Goal: Book appointment/travel/reservation

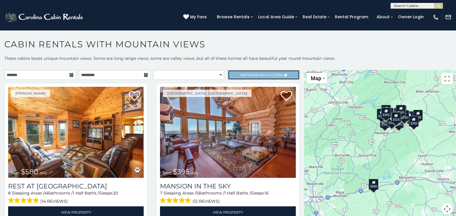
click at [246, 76] on span "Refine Search Filters" at bounding box center [262, 75] width 43 height 4
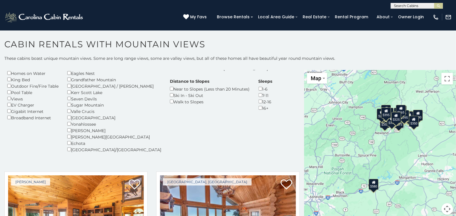
scroll to position [81, 0]
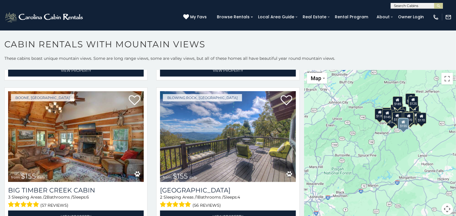
scroll to position [1776, 0]
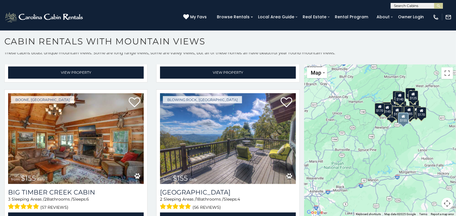
scroll to position [1758, 0]
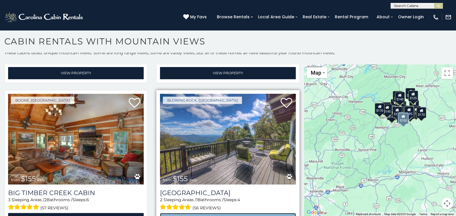
click at [214, 213] on link "View Property" at bounding box center [228, 219] width 136 height 12
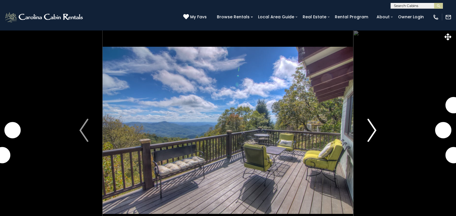
click at [376, 133] on img "Next" at bounding box center [372, 130] width 9 height 23
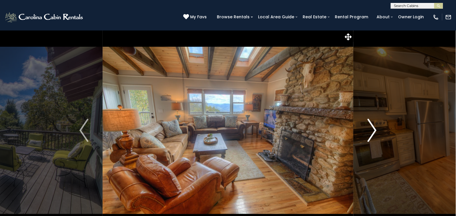
click at [376, 133] on img "Next" at bounding box center [372, 130] width 9 height 23
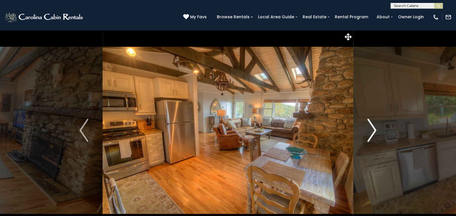
click at [376, 133] on img "Next" at bounding box center [372, 130] width 9 height 23
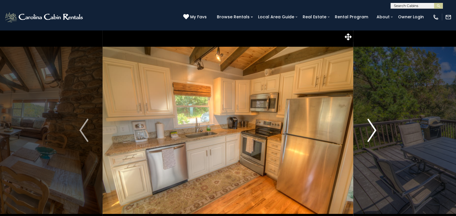
click at [376, 133] on img "Next" at bounding box center [372, 130] width 9 height 23
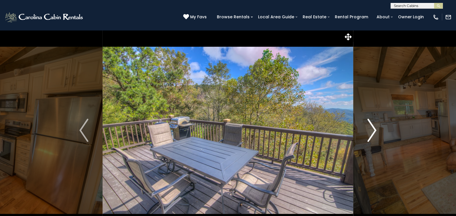
click at [376, 133] on img "Next" at bounding box center [372, 130] width 9 height 23
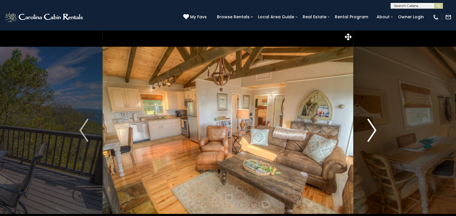
click at [376, 133] on img "Next" at bounding box center [372, 130] width 9 height 23
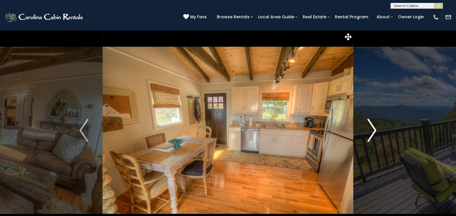
click at [376, 133] on img "Next" at bounding box center [372, 130] width 9 height 23
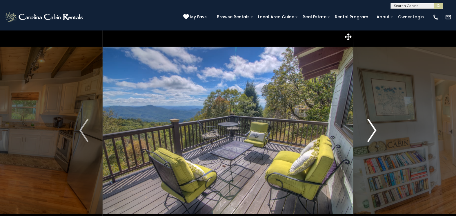
click at [376, 133] on img "Next" at bounding box center [372, 130] width 9 height 23
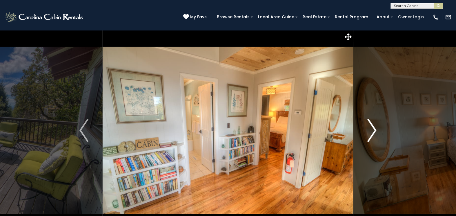
click at [376, 133] on img "Next" at bounding box center [372, 130] width 9 height 23
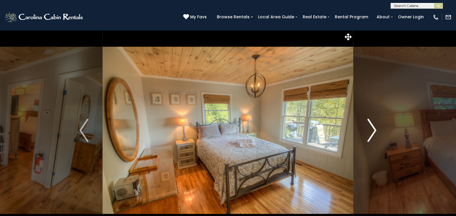
click at [376, 133] on img "Next" at bounding box center [372, 130] width 9 height 23
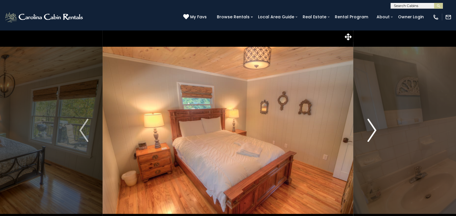
click at [376, 133] on img "Next" at bounding box center [372, 130] width 9 height 23
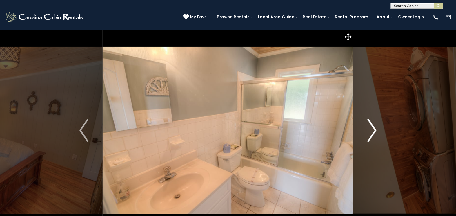
click at [376, 133] on img "Next" at bounding box center [372, 130] width 9 height 23
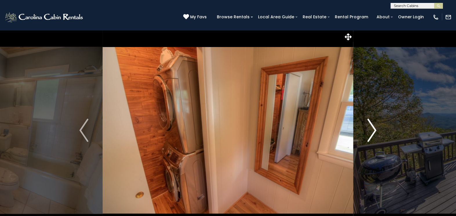
click at [376, 133] on img "Next" at bounding box center [372, 130] width 9 height 23
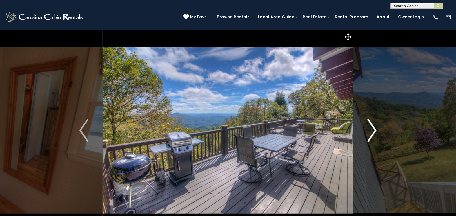
click at [376, 133] on img "Next" at bounding box center [372, 130] width 9 height 23
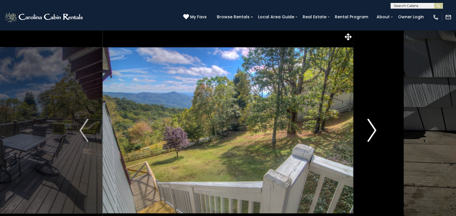
click at [376, 133] on img "Next" at bounding box center [372, 130] width 9 height 23
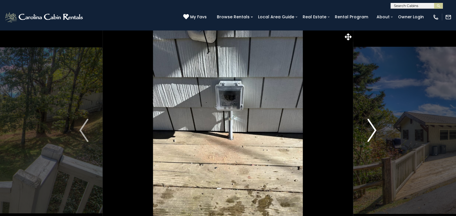
click at [376, 133] on img "Next" at bounding box center [372, 130] width 9 height 23
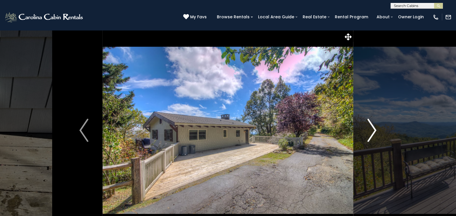
click at [376, 133] on img "Next" at bounding box center [372, 130] width 9 height 23
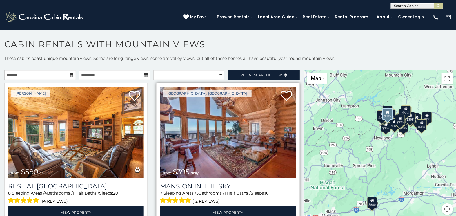
scroll to position [3, 0]
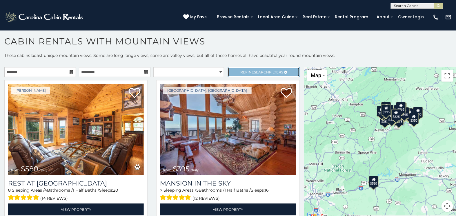
click at [275, 68] on link "Refine Search Filters" at bounding box center [264, 72] width 72 height 10
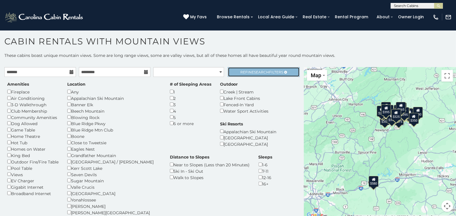
click at [264, 70] on span "Search" at bounding box center [261, 72] width 15 height 4
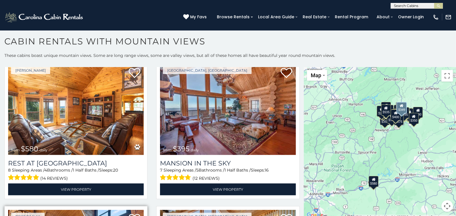
scroll to position [0, 0]
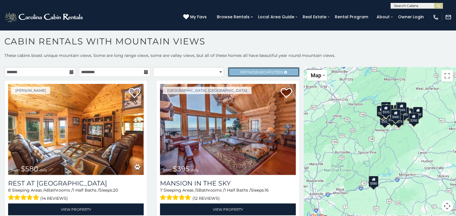
click at [239, 74] on link "Refine Search Filters" at bounding box center [264, 72] width 72 height 10
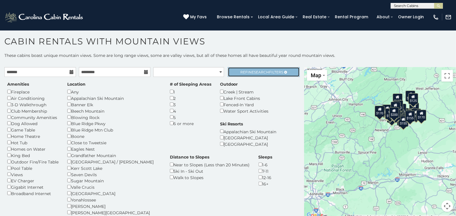
click at [255, 74] on link "Refine Search Filters" at bounding box center [264, 72] width 72 height 10
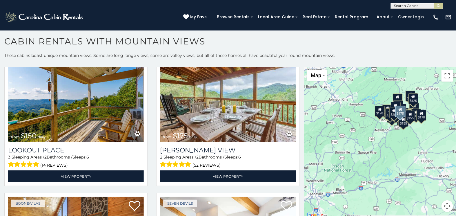
scroll to position [44, 0]
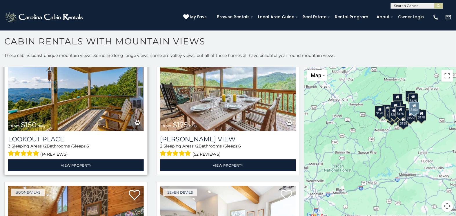
click at [99, 109] on img at bounding box center [76, 85] width 136 height 91
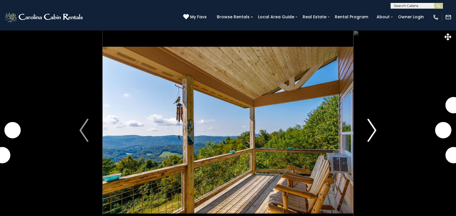
click at [373, 134] on img "Next" at bounding box center [372, 130] width 9 height 23
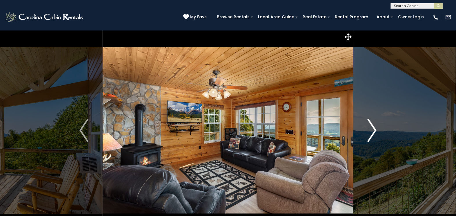
click at [373, 134] on img "Next" at bounding box center [372, 130] width 9 height 23
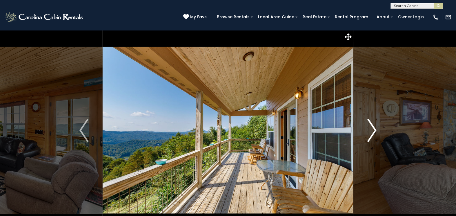
click at [373, 134] on img "Next" at bounding box center [372, 130] width 9 height 23
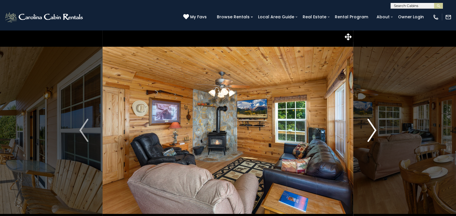
click at [373, 134] on img "Next" at bounding box center [372, 130] width 9 height 23
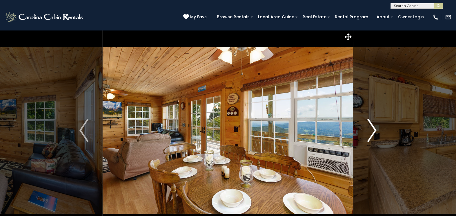
click at [373, 134] on img "Next" at bounding box center [372, 130] width 9 height 23
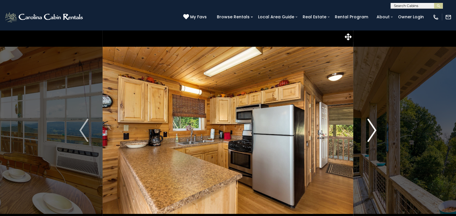
click at [373, 134] on img "Next" at bounding box center [372, 130] width 9 height 23
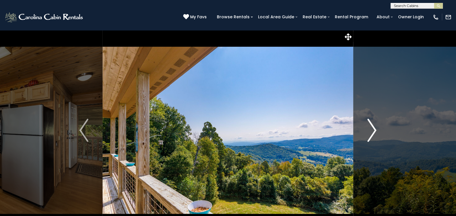
click at [373, 134] on img "Next" at bounding box center [372, 130] width 9 height 23
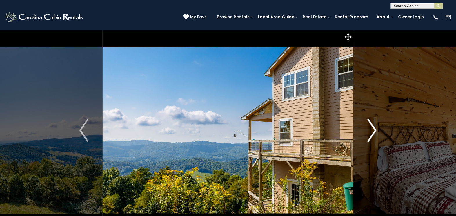
click at [373, 134] on img "Next" at bounding box center [372, 130] width 9 height 23
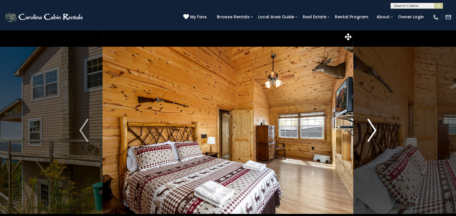
click at [373, 134] on img "Next" at bounding box center [372, 130] width 9 height 23
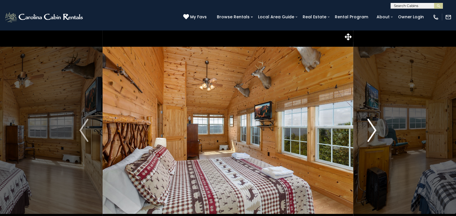
click at [373, 134] on img "Next" at bounding box center [372, 130] width 9 height 23
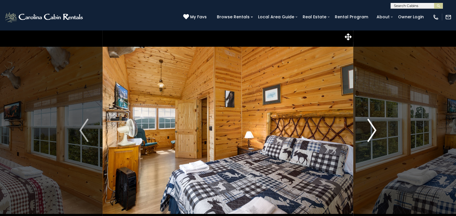
click at [373, 134] on img "Next" at bounding box center [372, 130] width 9 height 23
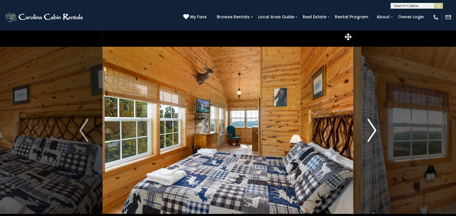
click at [373, 134] on img "Next" at bounding box center [372, 130] width 9 height 23
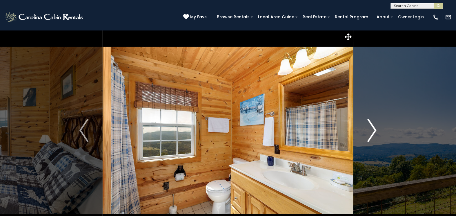
click at [373, 134] on img "Next" at bounding box center [372, 130] width 9 height 23
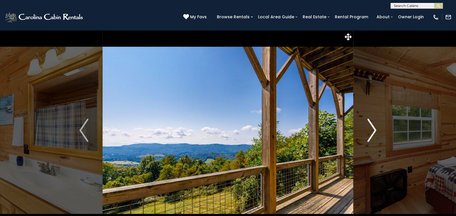
click at [373, 134] on img "Next" at bounding box center [372, 130] width 9 height 23
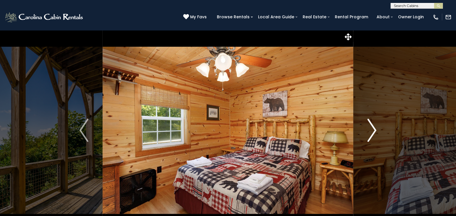
click at [373, 134] on img "Next" at bounding box center [372, 130] width 9 height 23
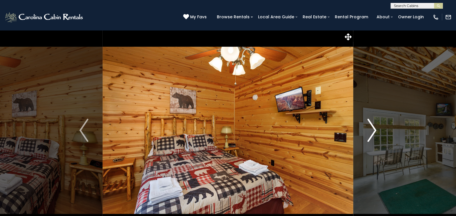
click at [373, 134] on img "Next" at bounding box center [372, 130] width 9 height 23
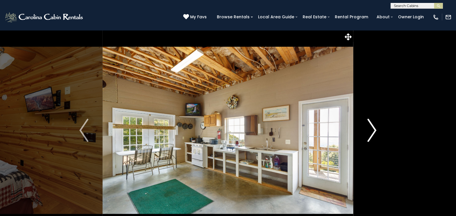
click at [373, 134] on img "Next" at bounding box center [372, 130] width 9 height 23
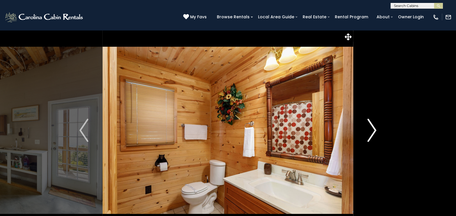
click at [373, 134] on img "Next" at bounding box center [372, 130] width 9 height 23
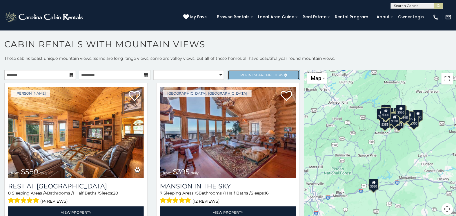
click at [257, 71] on link "Refine Search Filters" at bounding box center [264, 75] width 72 height 10
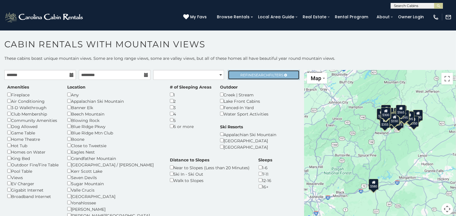
click at [264, 74] on span "Search" at bounding box center [261, 75] width 15 height 4
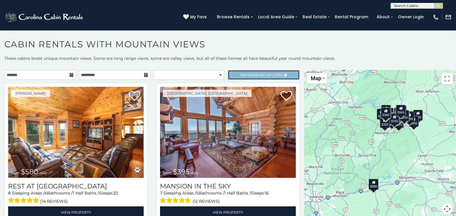
click at [264, 74] on span "Search" at bounding box center [261, 75] width 15 height 4
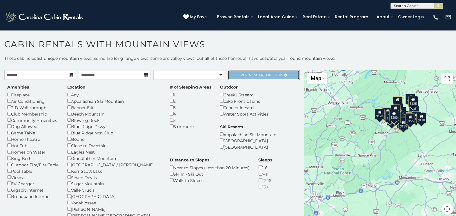
click at [266, 75] on span "Refine Search Filters" at bounding box center [262, 75] width 43 height 4
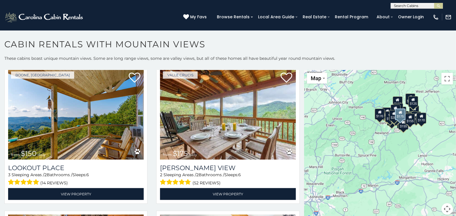
scroll to position [18, 0]
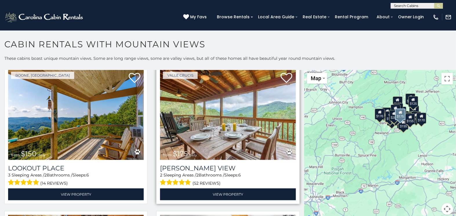
click at [254, 115] on img at bounding box center [228, 114] width 136 height 91
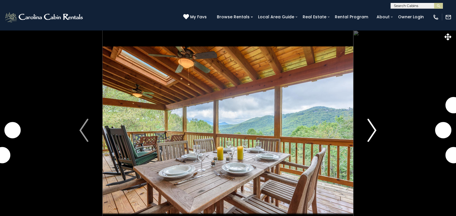
click at [369, 135] on img "Next" at bounding box center [372, 130] width 9 height 23
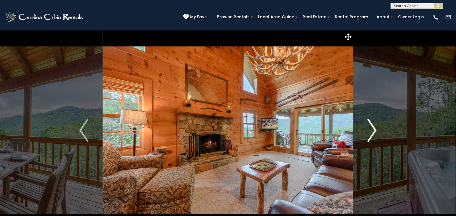
click at [369, 135] on img "Next" at bounding box center [372, 130] width 9 height 23
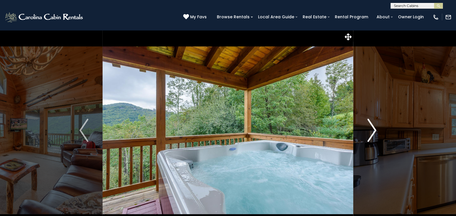
click at [369, 135] on img "Next" at bounding box center [372, 130] width 9 height 23
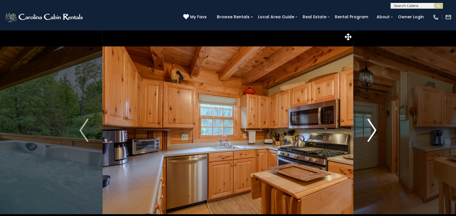
click at [369, 135] on img "Next" at bounding box center [372, 130] width 9 height 23
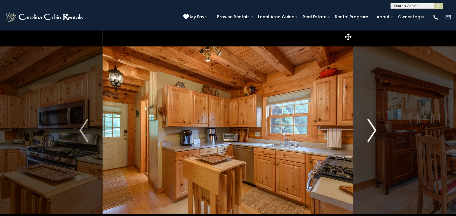
click at [369, 135] on img "Next" at bounding box center [372, 130] width 9 height 23
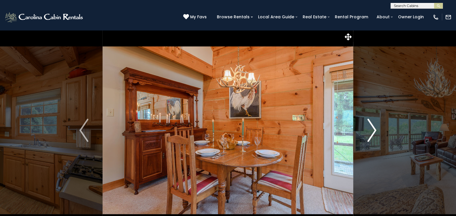
click at [369, 135] on img "Next" at bounding box center [372, 130] width 9 height 23
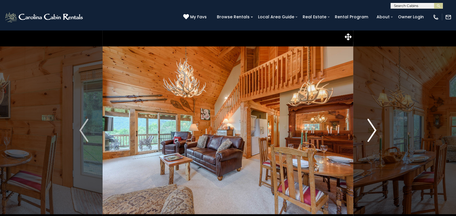
click at [369, 135] on img "Next" at bounding box center [372, 130] width 9 height 23
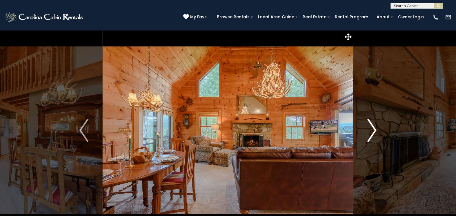
click at [369, 135] on img "Next" at bounding box center [372, 130] width 9 height 23
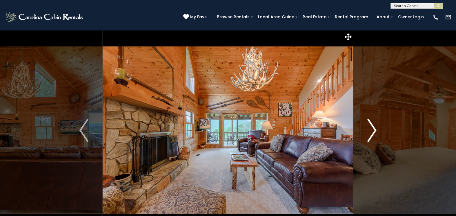
click at [369, 135] on img "Next" at bounding box center [372, 130] width 9 height 23
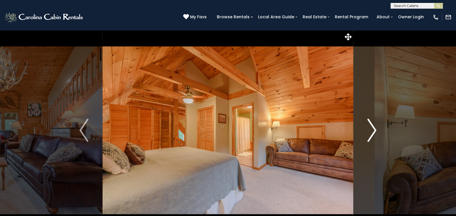
click at [369, 135] on img "Next" at bounding box center [372, 130] width 9 height 23
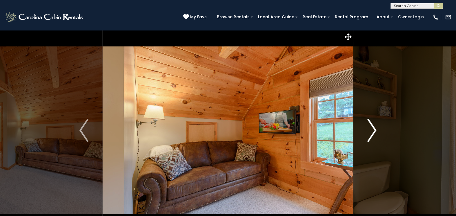
click at [369, 135] on img "Next" at bounding box center [372, 130] width 9 height 23
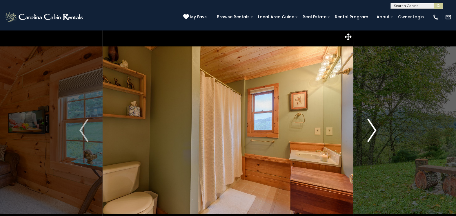
click at [369, 135] on img "Next" at bounding box center [372, 130] width 9 height 23
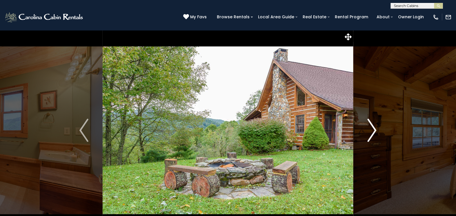
click at [369, 135] on img "Next" at bounding box center [372, 130] width 9 height 23
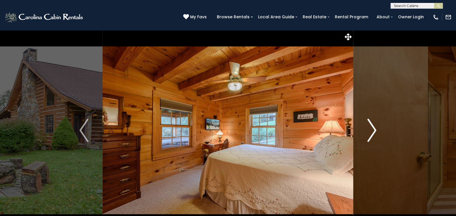
click at [369, 135] on img "Next" at bounding box center [372, 130] width 9 height 23
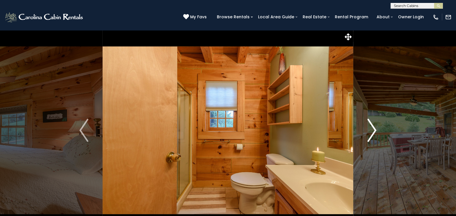
click at [369, 135] on img "Next" at bounding box center [372, 130] width 9 height 23
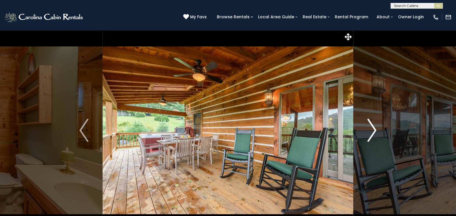
click at [369, 135] on img "Next" at bounding box center [372, 130] width 9 height 23
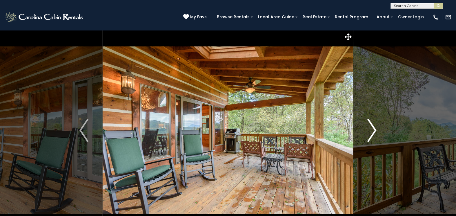
click at [369, 135] on img "Next" at bounding box center [372, 130] width 9 height 23
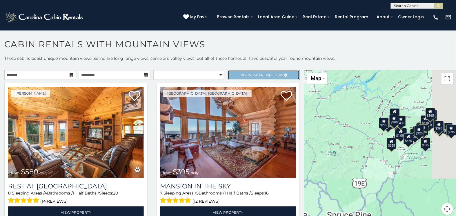
click at [250, 77] on link "Refine Search Filters" at bounding box center [264, 75] width 72 height 10
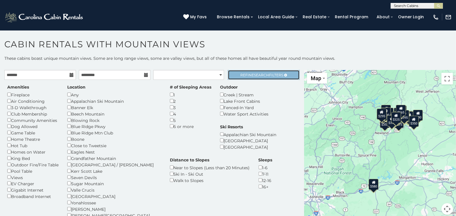
click at [254, 73] on span "Search" at bounding box center [261, 75] width 15 height 4
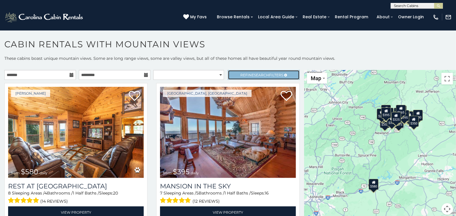
click at [257, 76] on span "Search" at bounding box center [261, 75] width 15 height 4
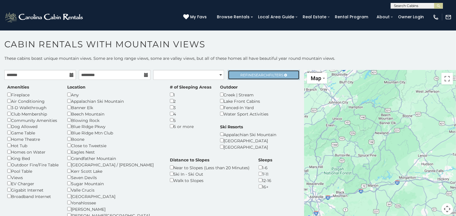
click at [263, 74] on span "Search" at bounding box center [261, 75] width 15 height 4
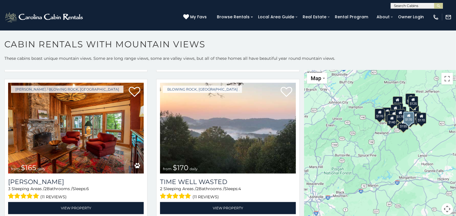
scroll to position [441, 0]
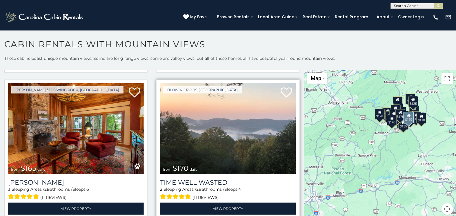
click at [237, 128] on img at bounding box center [228, 128] width 136 height 91
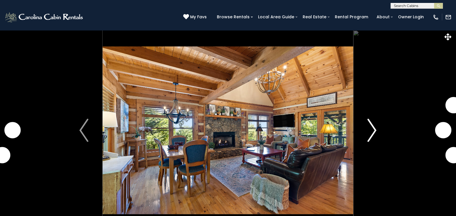
click at [373, 134] on img "Next" at bounding box center [372, 130] width 9 height 23
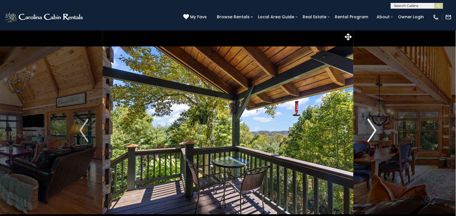
click at [373, 134] on img "Next" at bounding box center [372, 130] width 9 height 23
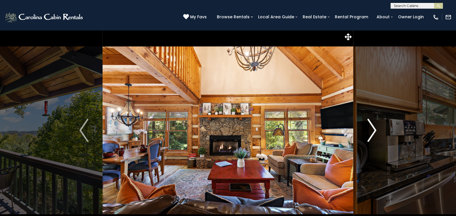
click at [373, 134] on img "Next" at bounding box center [372, 130] width 9 height 23
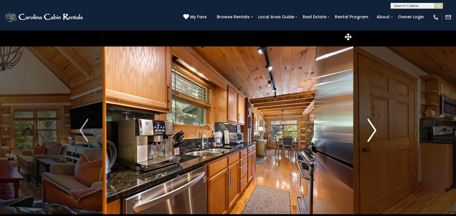
click at [373, 134] on img "Next" at bounding box center [372, 130] width 9 height 23
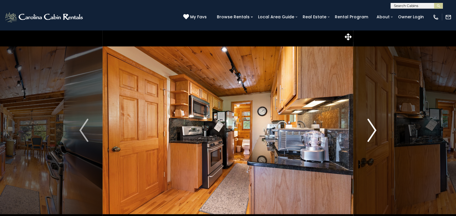
click at [373, 134] on img "Next" at bounding box center [372, 130] width 9 height 23
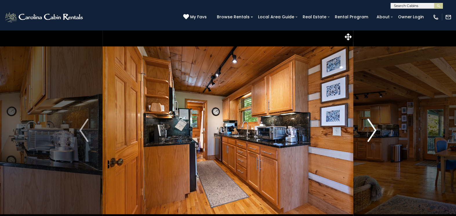
click at [373, 134] on img "Next" at bounding box center [372, 130] width 9 height 23
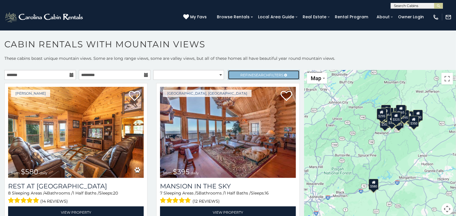
click at [244, 78] on link "Refine Search Filters" at bounding box center [264, 75] width 72 height 10
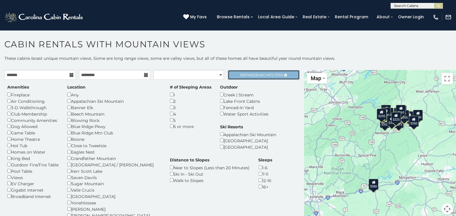
click at [255, 73] on span "Search" at bounding box center [261, 75] width 15 height 4
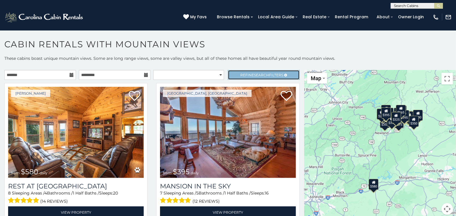
click at [259, 74] on span "Search" at bounding box center [261, 75] width 15 height 4
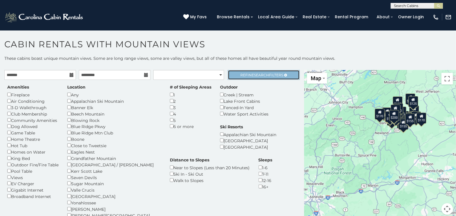
click at [257, 78] on link "Refine Search Filters" at bounding box center [264, 75] width 72 height 10
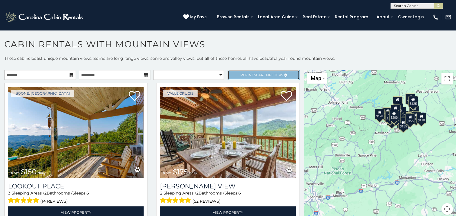
click at [257, 78] on link "Refine Search Filters" at bounding box center [264, 75] width 72 height 10
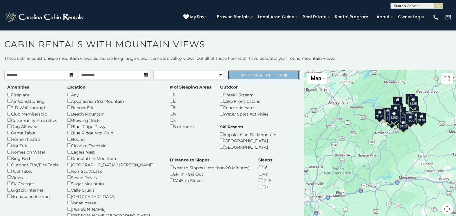
click at [274, 74] on span "Refine Search Filters" at bounding box center [262, 75] width 43 height 4
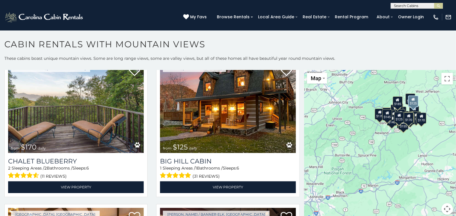
scroll to position [1190, 0]
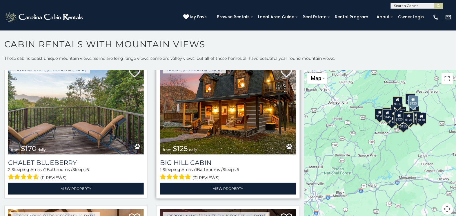
click at [261, 102] on img at bounding box center [228, 108] width 136 height 91
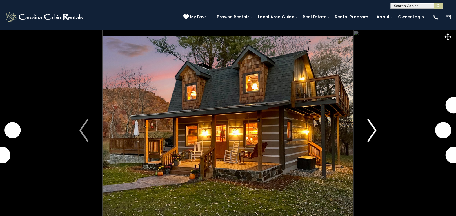
click at [374, 134] on img "Next" at bounding box center [372, 130] width 9 height 23
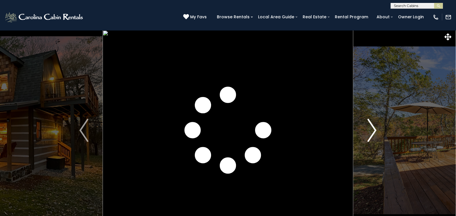
click at [374, 134] on img "Next" at bounding box center [372, 130] width 9 height 23
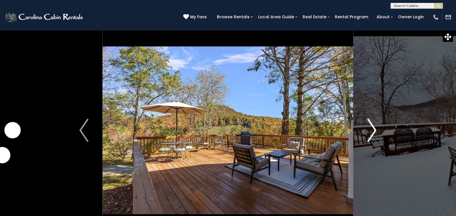
click at [373, 133] on img "Next" at bounding box center [372, 130] width 9 height 23
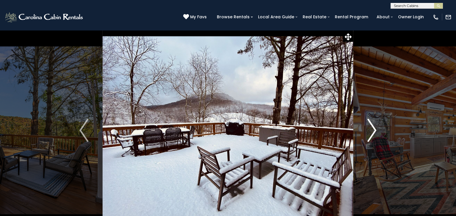
click at [373, 133] on img "Next" at bounding box center [372, 130] width 9 height 23
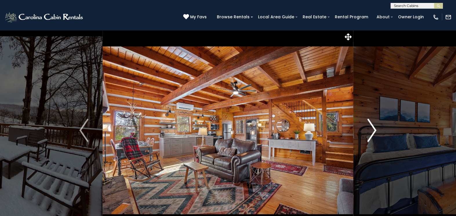
click at [373, 133] on img "Next" at bounding box center [372, 130] width 9 height 23
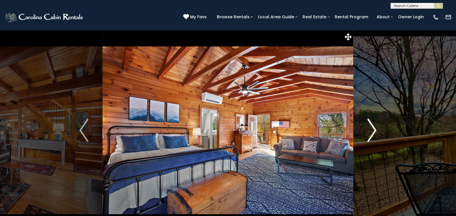
click at [373, 133] on img "Next" at bounding box center [372, 130] width 9 height 23
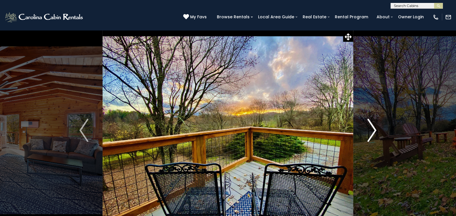
click at [373, 133] on img "Next" at bounding box center [372, 130] width 9 height 23
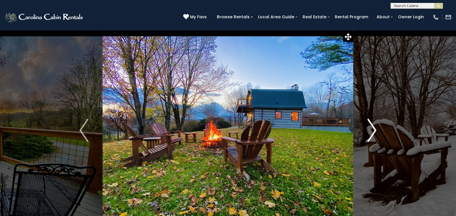
click at [373, 133] on img "Next" at bounding box center [372, 130] width 9 height 23
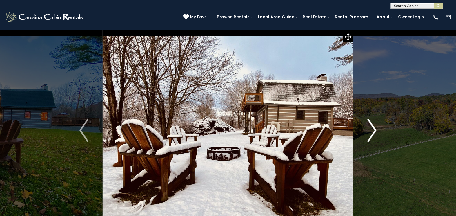
click at [373, 133] on img "Next" at bounding box center [372, 130] width 9 height 23
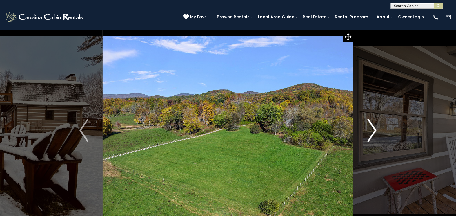
click at [373, 133] on img "Next" at bounding box center [372, 130] width 9 height 23
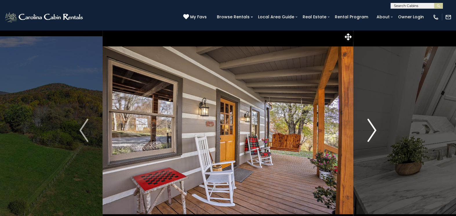
click at [373, 133] on img "Next" at bounding box center [372, 130] width 9 height 23
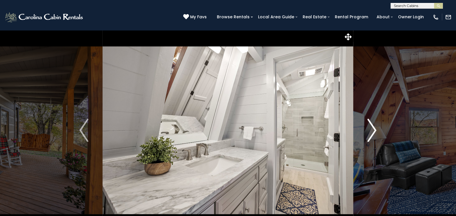
click at [373, 133] on img "Next" at bounding box center [372, 130] width 9 height 23
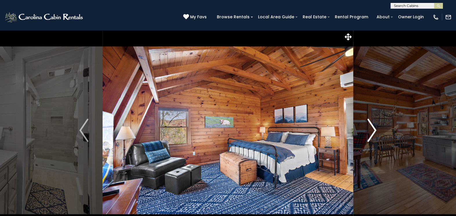
click at [373, 133] on img "Next" at bounding box center [372, 130] width 9 height 23
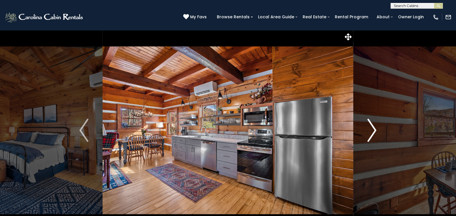
click at [373, 133] on img "Next" at bounding box center [372, 130] width 9 height 23
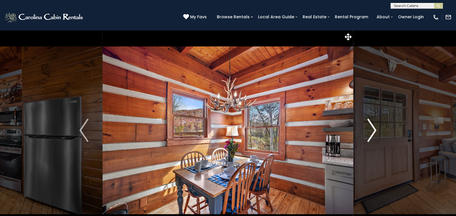
click at [373, 133] on img "Next" at bounding box center [372, 130] width 9 height 23
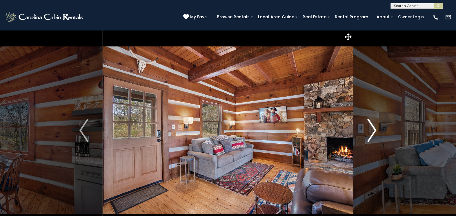
click at [373, 133] on img "Next" at bounding box center [372, 130] width 9 height 23
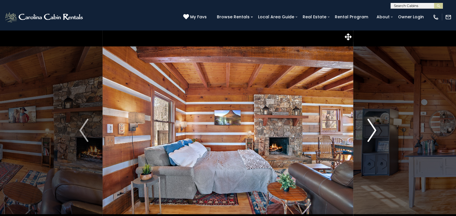
click at [373, 133] on img "Next" at bounding box center [372, 130] width 9 height 23
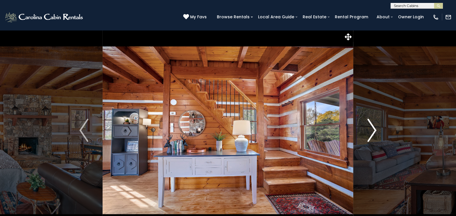
click at [373, 133] on img "Next" at bounding box center [372, 130] width 9 height 23
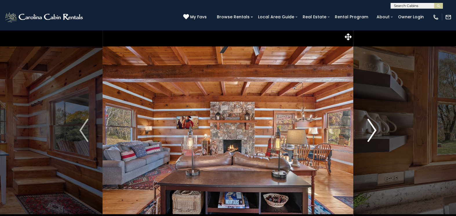
click at [373, 133] on img "Next" at bounding box center [372, 130] width 9 height 23
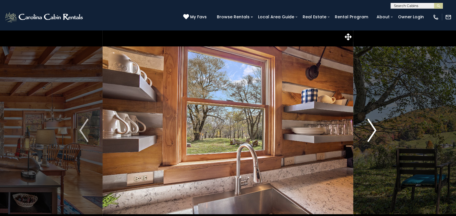
click at [370, 134] on img "Next" at bounding box center [372, 130] width 9 height 23
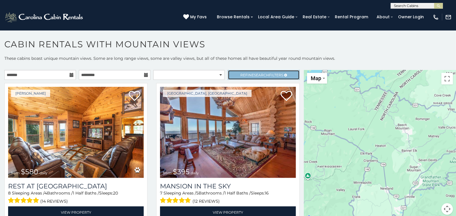
click at [249, 74] on span "Refine Search Filters" at bounding box center [262, 75] width 43 height 4
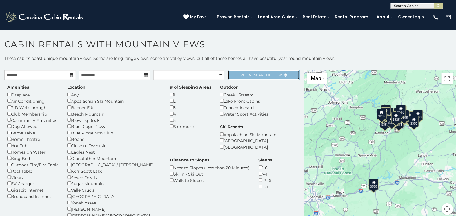
click at [261, 76] on span "Search" at bounding box center [261, 75] width 15 height 4
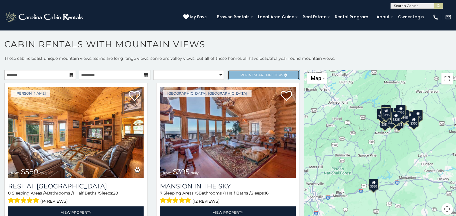
click at [264, 74] on span "Search" at bounding box center [261, 75] width 15 height 4
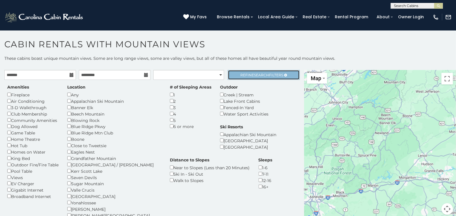
click at [262, 75] on span "Search" at bounding box center [261, 75] width 15 height 4
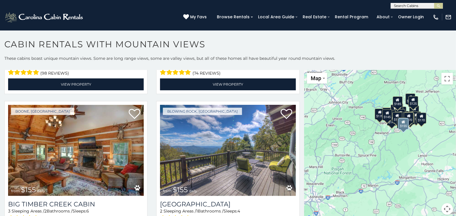
scroll to position [1588, 0]
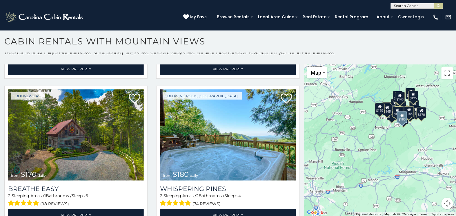
scroll to position [1461, 0]
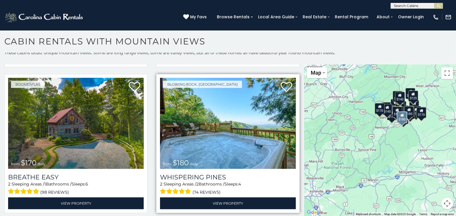
click at [244, 95] on img at bounding box center [228, 123] width 136 height 91
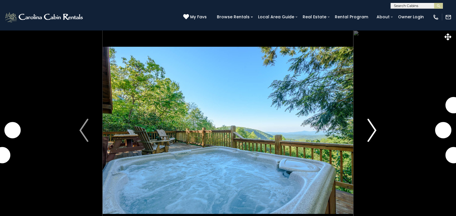
click at [373, 138] on img "Next" at bounding box center [372, 130] width 9 height 23
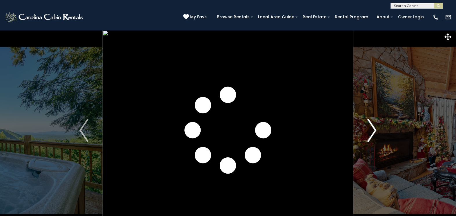
click at [373, 138] on img "Next" at bounding box center [372, 130] width 9 height 23
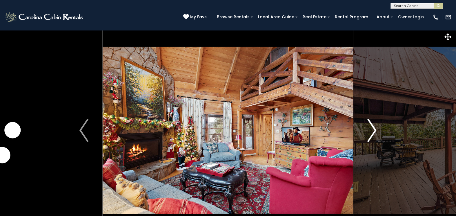
click at [373, 138] on img "Next" at bounding box center [372, 130] width 9 height 23
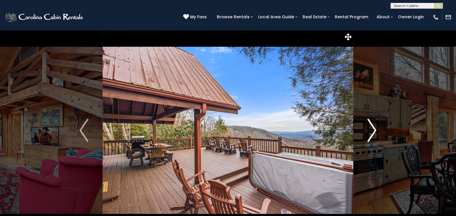
click at [373, 138] on img "Next" at bounding box center [372, 130] width 9 height 23
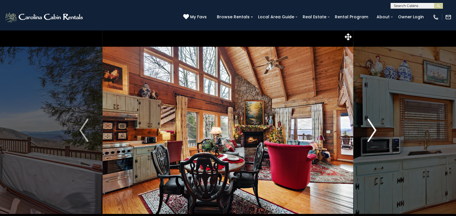
click at [373, 138] on img "Next" at bounding box center [372, 130] width 9 height 23
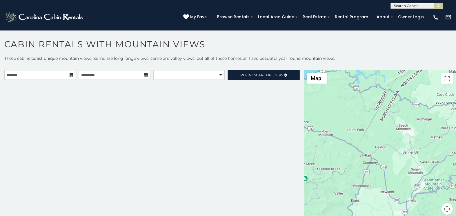
scroll to position [3, 0]
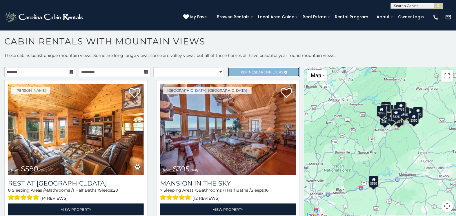
click at [261, 70] on span "Search" at bounding box center [261, 72] width 15 height 4
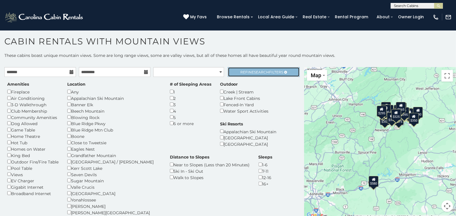
click at [257, 70] on span "Search" at bounding box center [261, 72] width 15 height 4
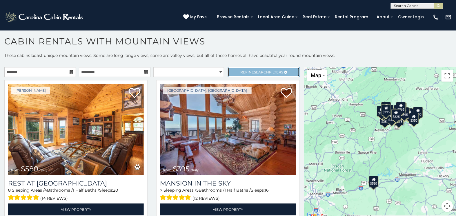
click at [262, 74] on link "Refine Search Filters" at bounding box center [264, 72] width 72 height 10
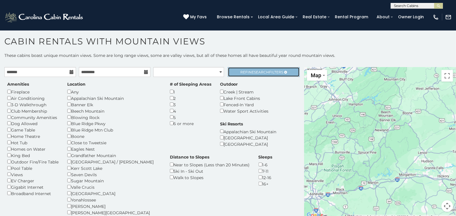
click at [258, 72] on span "Search" at bounding box center [261, 72] width 15 height 4
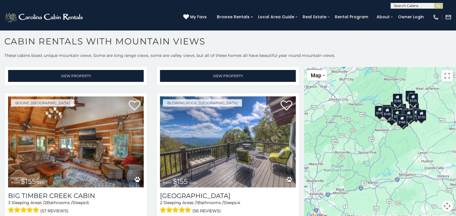
scroll to position [1592, 0]
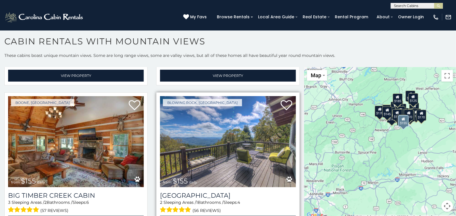
click at [241, 133] on img at bounding box center [228, 141] width 136 height 91
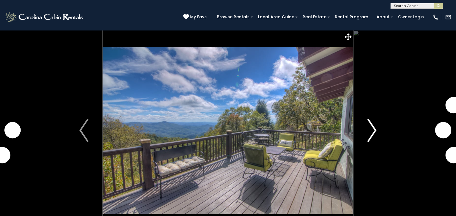
click at [373, 132] on img "Next" at bounding box center [372, 130] width 9 height 23
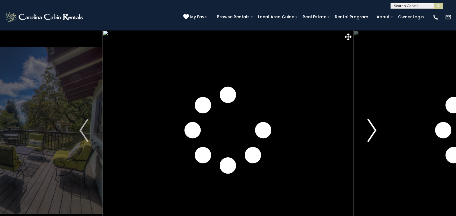
click at [373, 132] on img "Next" at bounding box center [372, 130] width 9 height 23
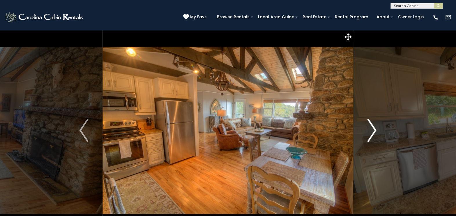
click at [373, 132] on img "Next" at bounding box center [372, 130] width 9 height 23
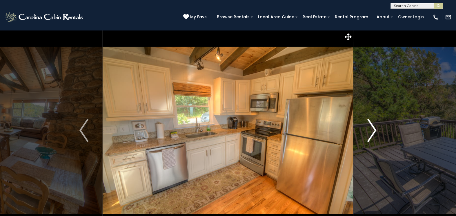
click at [373, 132] on img "Next" at bounding box center [372, 130] width 9 height 23
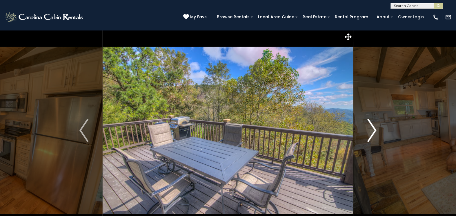
click at [373, 132] on img "Next" at bounding box center [372, 130] width 9 height 23
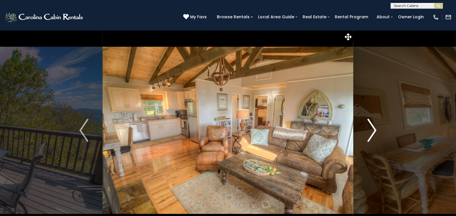
click at [373, 132] on img "Next" at bounding box center [372, 130] width 9 height 23
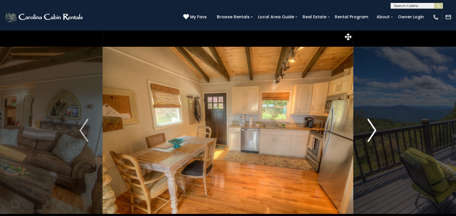
click at [373, 132] on img "Next" at bounding box center [372, 130] width 9 height 23
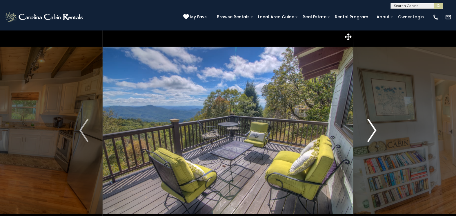
click at [373, 132] on img "Next" at bounding box center [372, 130] width 9 height 23
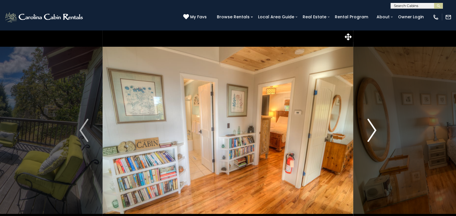
click at [373, 132] on img "Next" at bounding box center [372, 130] width 9 height 23
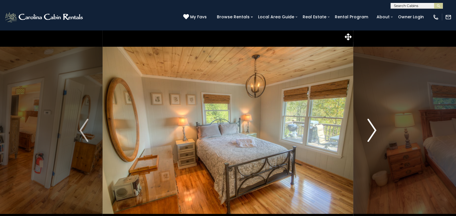
click at [373, 132] on img "Next" at bounding box center [372, 130] width 9 height 23
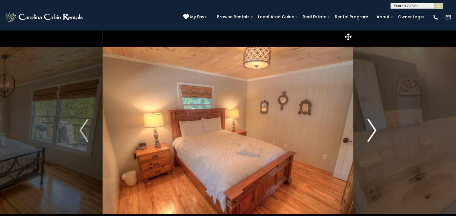
click at [373, 132] on img "Next" at bounding box center [372, 130] width 9 height 23
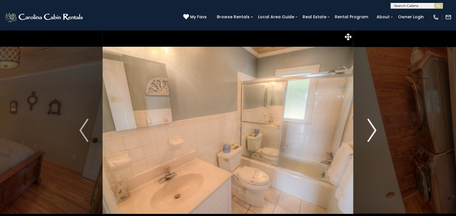
click at [373, 132] on img "Next" at bounding box center [372, 130] width 9 height 23
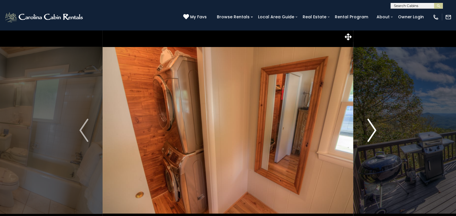
click at [373, 132] on img "Next" at bounding box center [372, 130] width 9 height 23
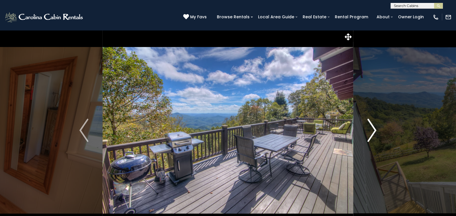
click at [373, 132] on img "Next" at bounding box center [372, 130] width 9 height 23
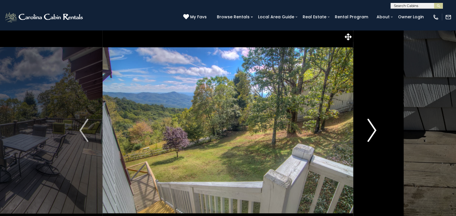
click at [373, 132] on img "Next" at bounding box center [372, 130] width 9 height 23
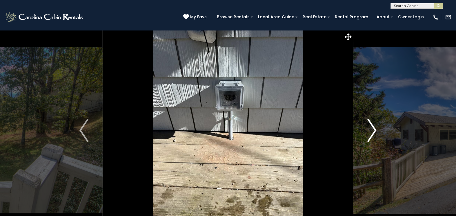
click at [373, 132] on img "Next" at bounding box center [372, 130] width 9 height 23
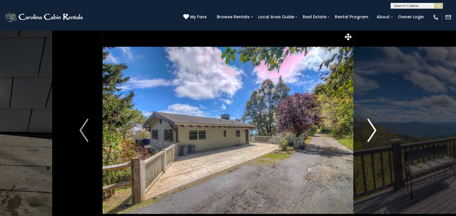
click at [373, 132] on img "Next" at bounding box center [372, 130] width 9 height 23
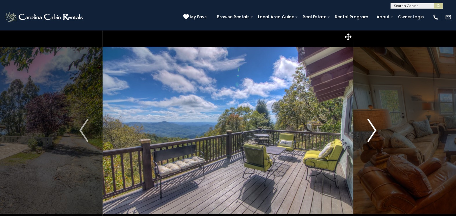
click at [373, 132] on img "Next" at bounding box center [372, 130] width 9 height 23
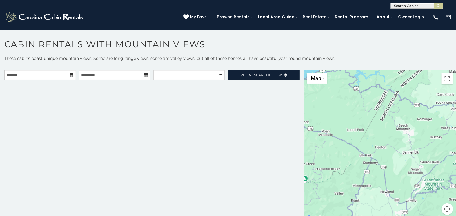
scroll to position [3, 0]
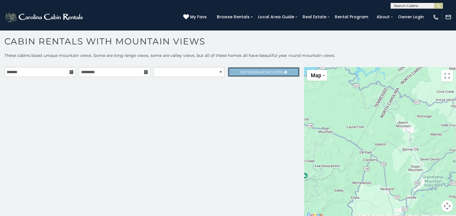
click at [271, 75] on link "Refine Search Filters" at bounding box center [264, 72] width 72 height 10
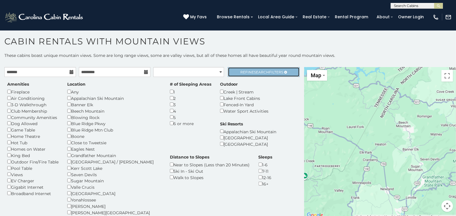
click at [259, 76] on link "Refine Search Filters" at bounding box center [264, 72] width 72 height 10
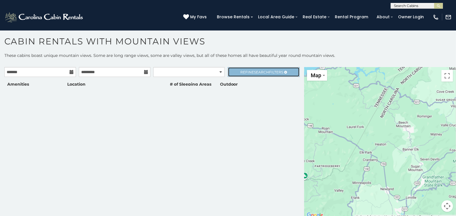
click at [259, 76] on link "Refine Search Filters" at bounding box center [264, 72] width 72 height 10
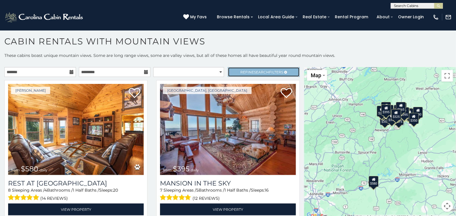
click at [260, 70] on span "Search" at bounding box center [261, 72] width 15 height 4
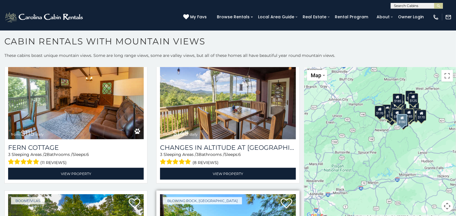
scroll to position [1485, 0]
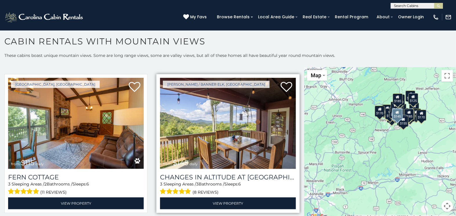
click at [239, 119] on img at bounding box center [228, 123] width 136 height 91
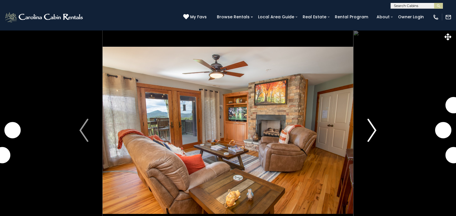
click at [372, 132] on img "Next" at bounding box center [372, 130] width 9 height 23
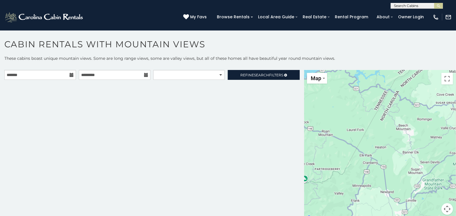
scroll to position [3, 0]
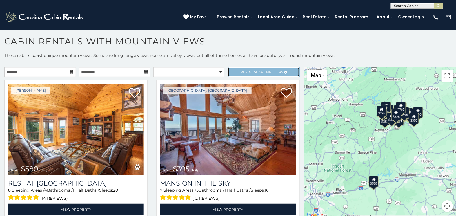
click at [267, 72] on span "Refine Search Filters" at bounding box center [262, 72] width 43 height 4
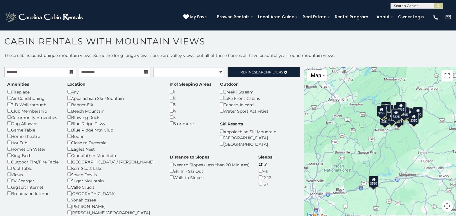
scroll to position [21, 0]
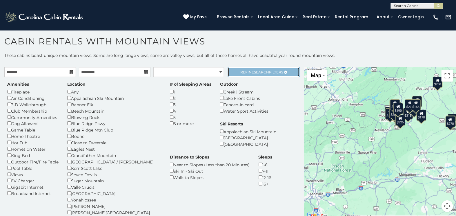
click at [265, 71] on span "Search" at bounding box center [261, 72] width 15 height 4
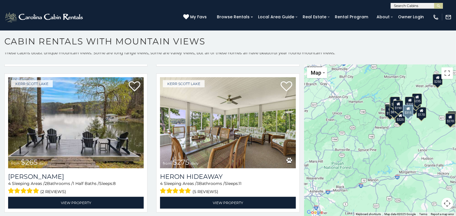
scroll to position [150, 0]
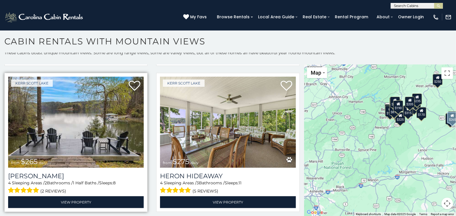
click at [73, 135] on img at bounding box center [76, 122] width 136 height 91
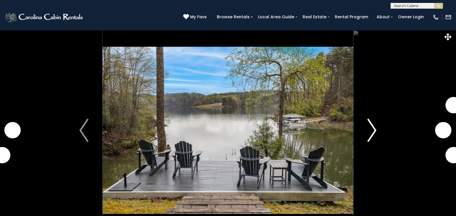
click at [370, 137] on img "Next" at bounding box center [372, 130] width 9 height 23
